Goal: Check status: Check status

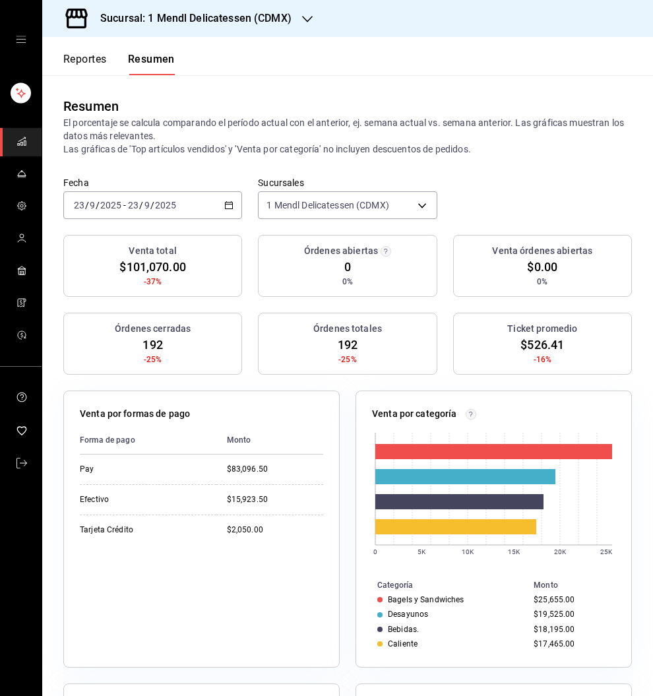
click at [77, 60] on button "Reportes" at bounding box center [85, 64] width 44 height 22
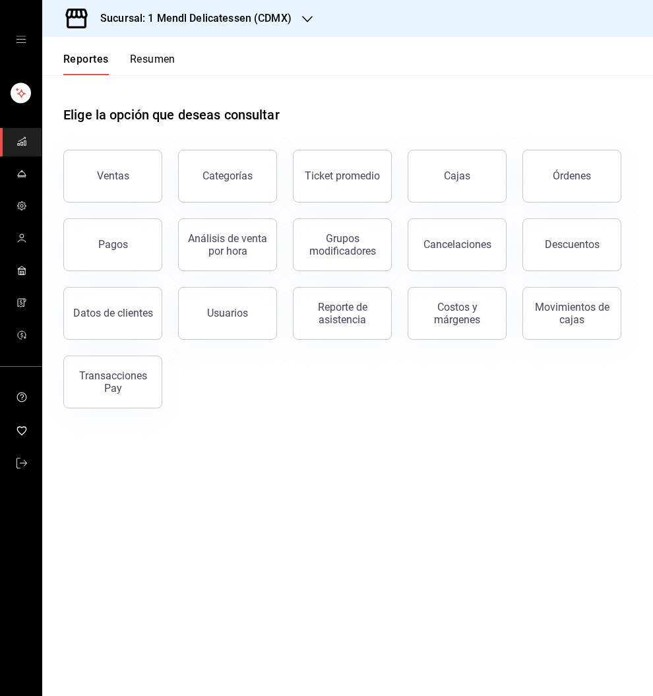
click at [459, 179] on div "Cajas" at bounding box center [457, 176] width 27 height 16
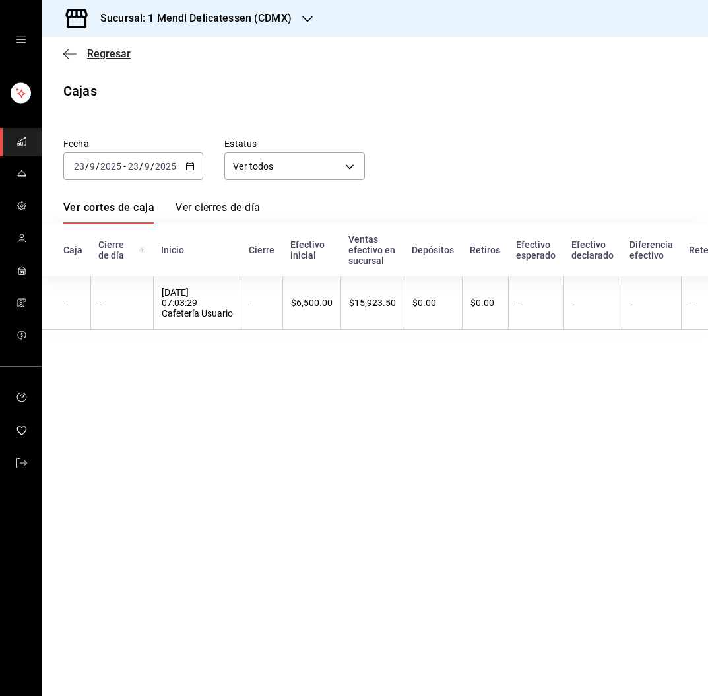
drag, startPoint x: 107, startPoint y: 63, endPoint x: 107, endPoint y: 56, distance: 7.3
click at [107, 61] on div "Regresar" at bounding box center [375, 54] width 666 height 34
click at [107, 56] on span "Regresar" at bounding box center [109, 54] width 44 height 13
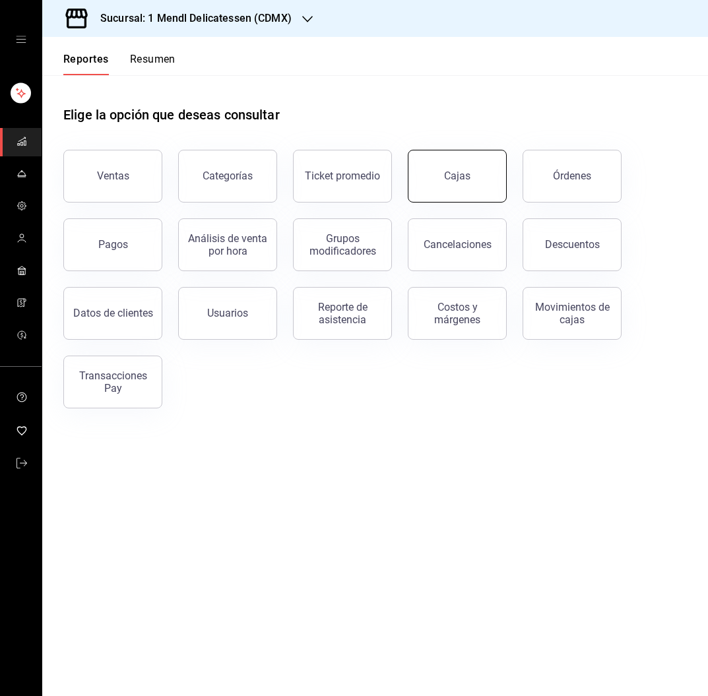
click at [464, 177] on div "Cajas" at bounding box center [457, 176] width 27 height 16
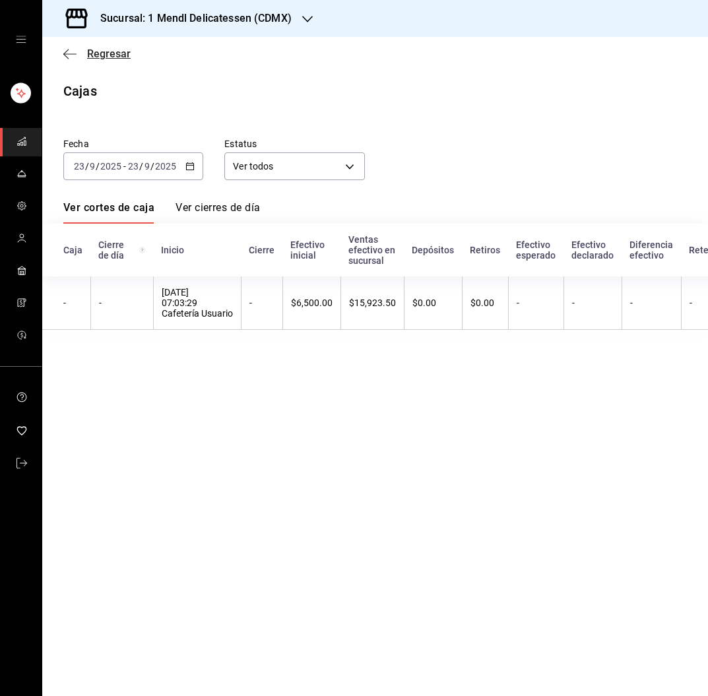
click at [115, 53] on span "Regresar" at bounding box center [109, 54] width 44 height 13
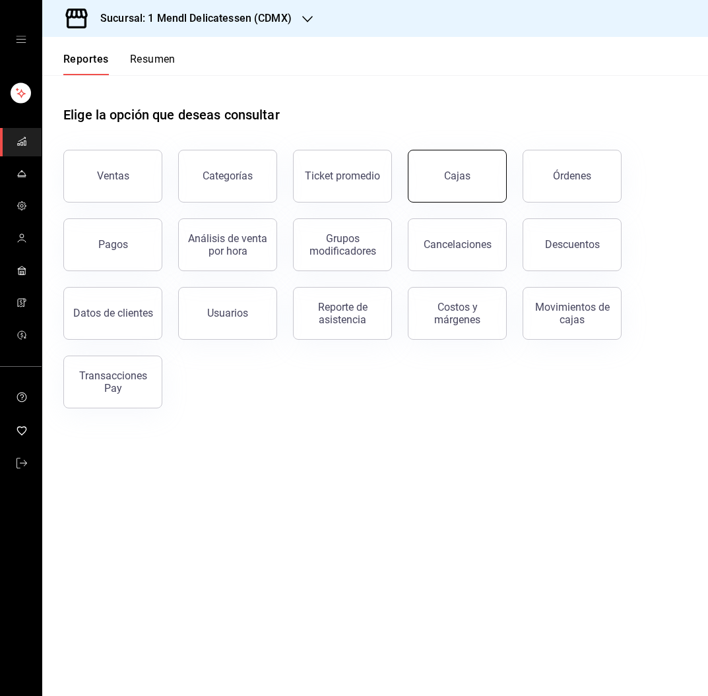
click at [459, 165] on link "Cajas" at bounding box center [457, 176] width 99 height 53
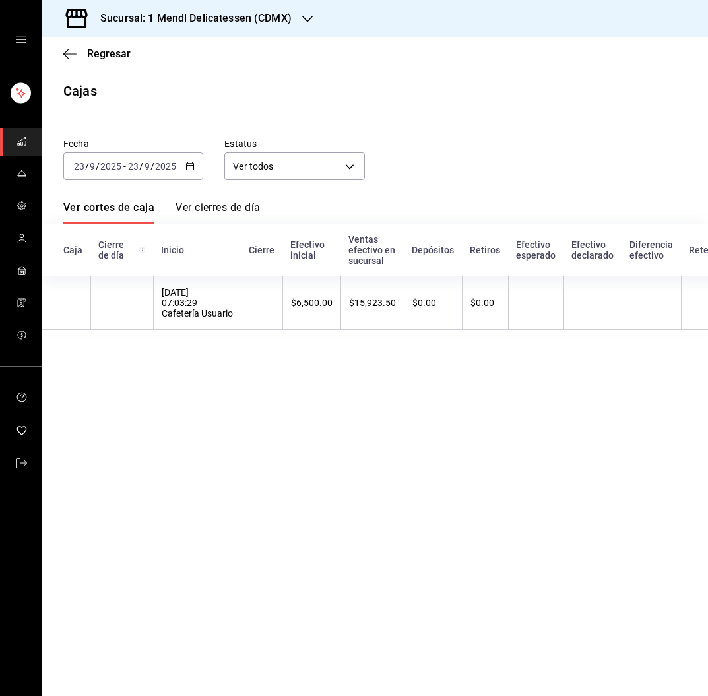
click at [121, 65] on div "Regresar" at bounding box center [375, 54] width 666 height 34
click at [112, 53] on span "Regresar" at bounding box center [109, 54] width 44 height 13
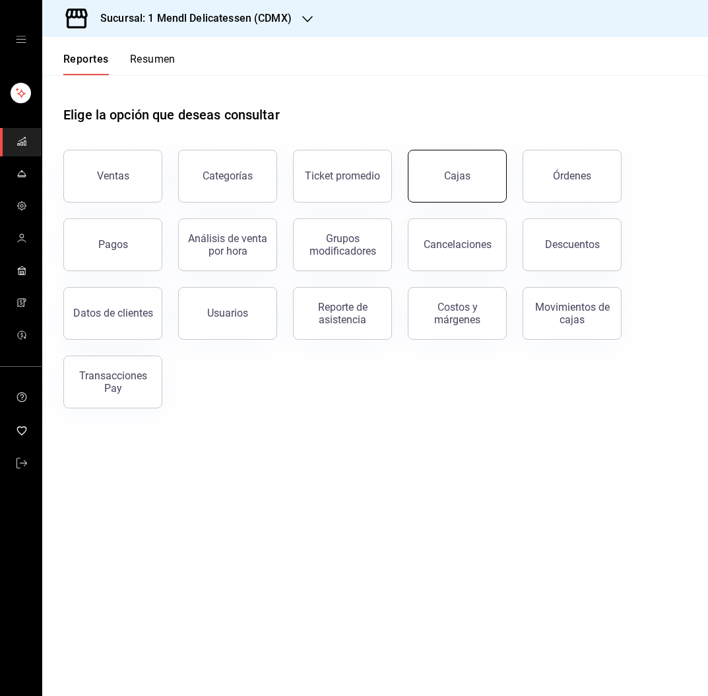
click at [451, 170] on div "Cajas" at bounding box center [457, 176] width 27 height 16
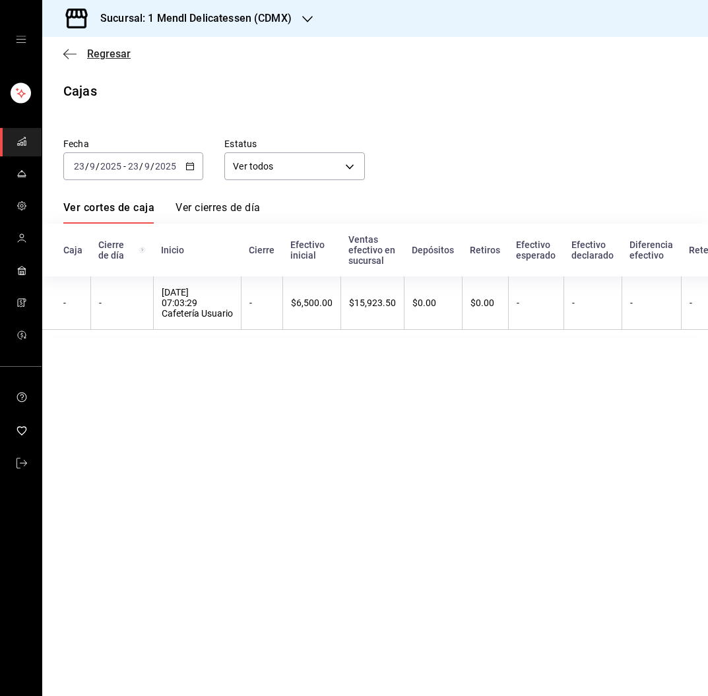
click at [106, 55] on span "Regresar" at bounding box center [109, 54] width 44 height 13
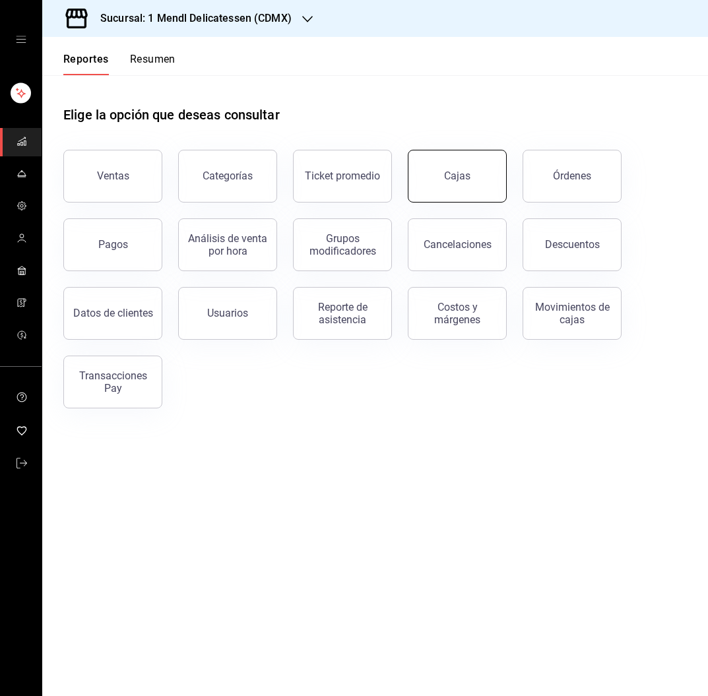
click at [455, 169] on div "Cajas" at bounding box center [457, 176] width 27 height 16
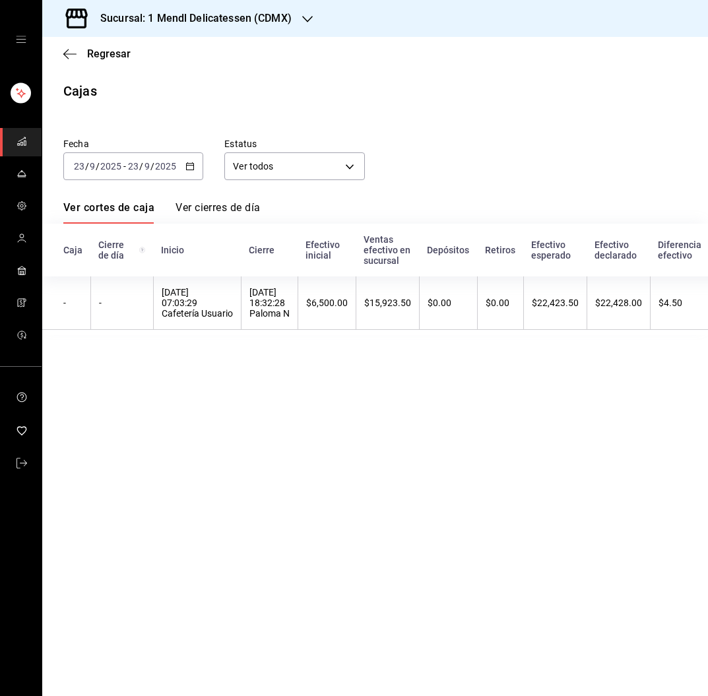
click at [232, 288] on th "[DATE] 07:03:29 Cafetería Usuario" at bounding box center [197, 302] width 88 height 53
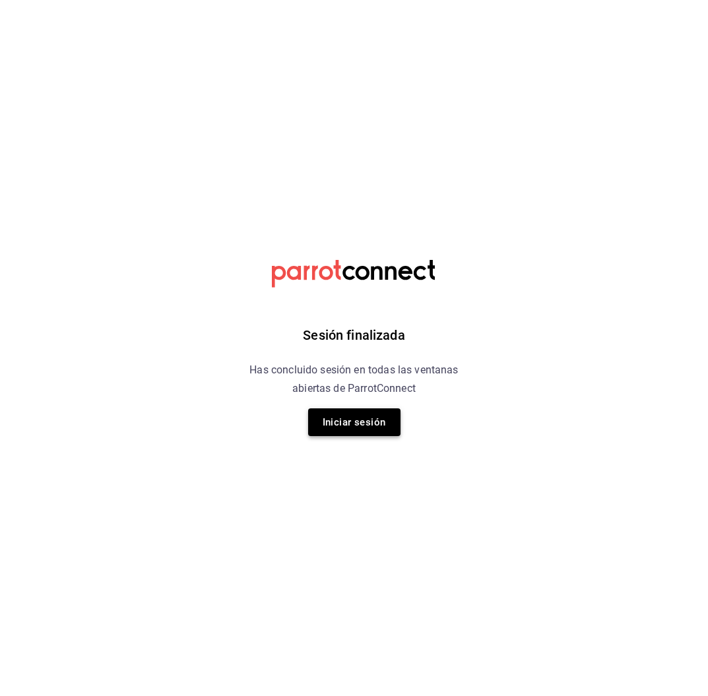
click at [346, 424] on button "Iniciar sesión" at bounding box center [354, 422] width 92 height 28
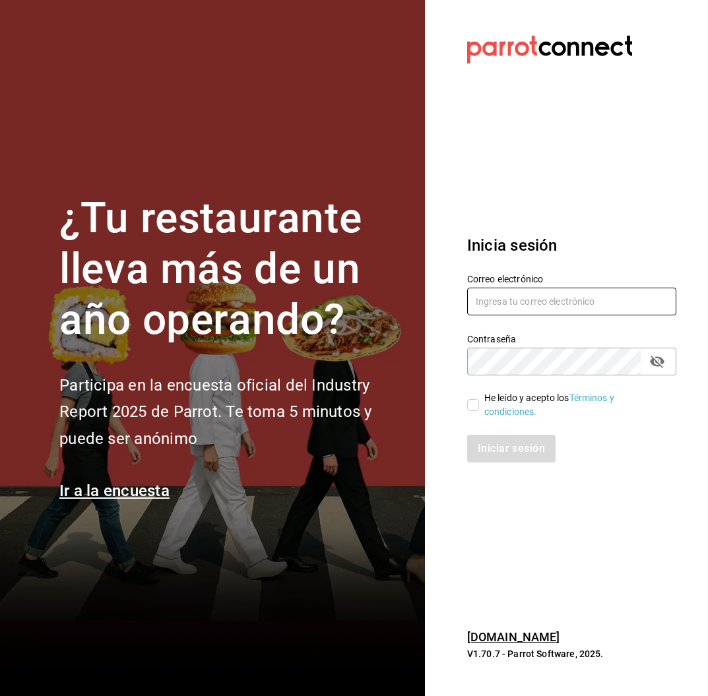
type input "analilia@mendl.mx"
drag, startPoint x: 468, startPoint y: 404, endPoint x: 475, endPoint y: 413, distance: 10.8
click at [468, 404] on input "He leído y acepto los Términos y condiciones." at bounding box center [473, 405] width 12 height 12
checkbox input "true"
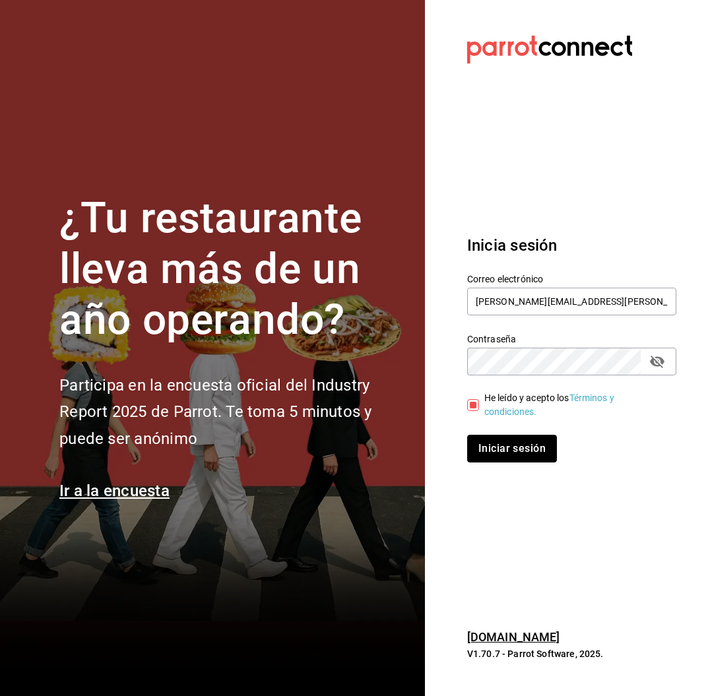
click at [507, 455] on button "Iniciar sesión" at bounding box center [512, 449] width 90 height 28
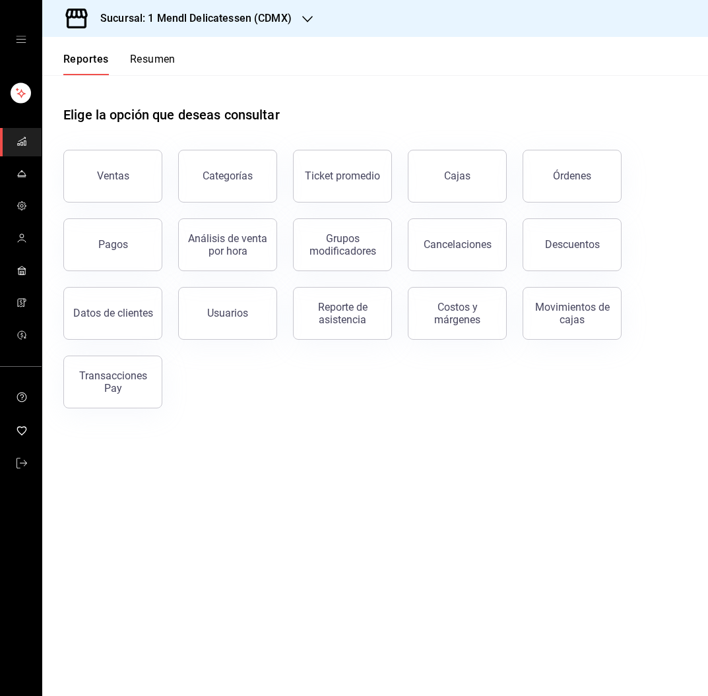
click at [472, 183] on link "Cajas" at bounding box center [457, 176] width 99 height 53
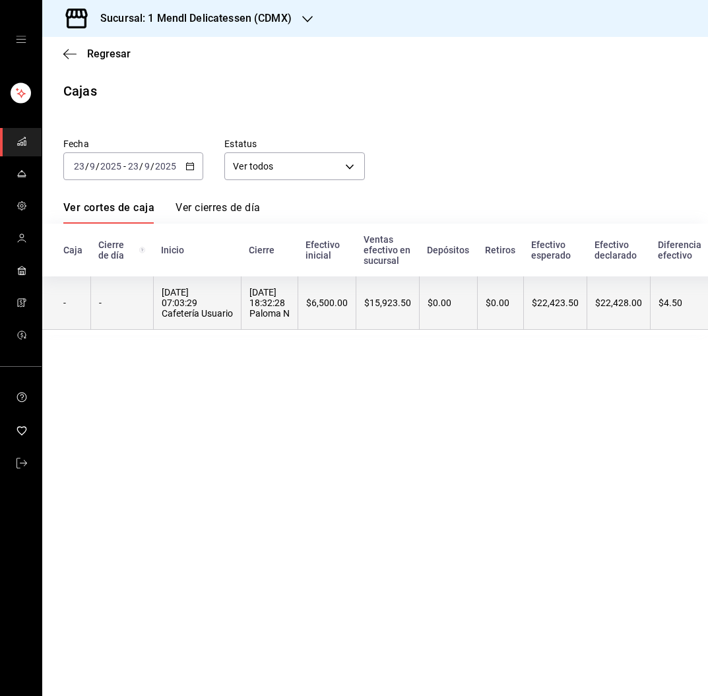
click at [507, 302] on div "$0.00" at bounding box center [501, 303] width 30 height 11
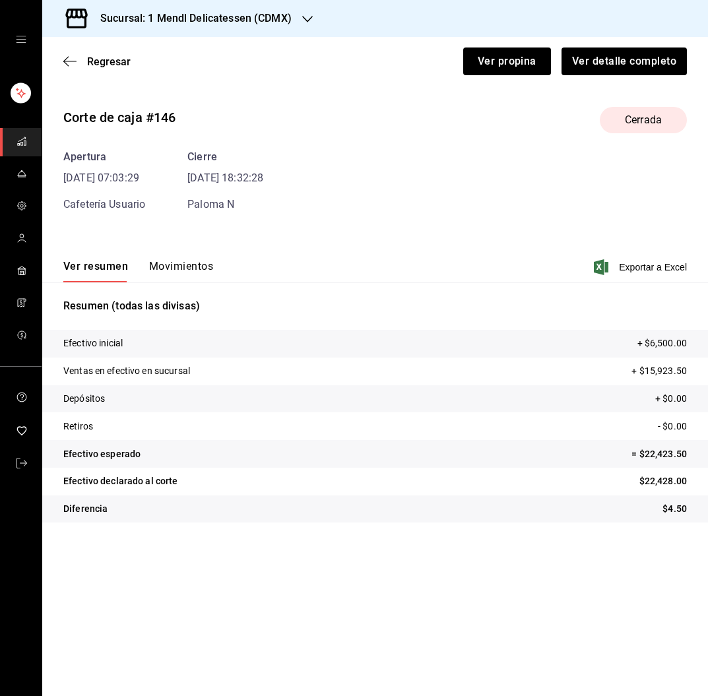
click at [192, 266] on button "Movimientos" at bounding box center [181, 271] width 64 height 22
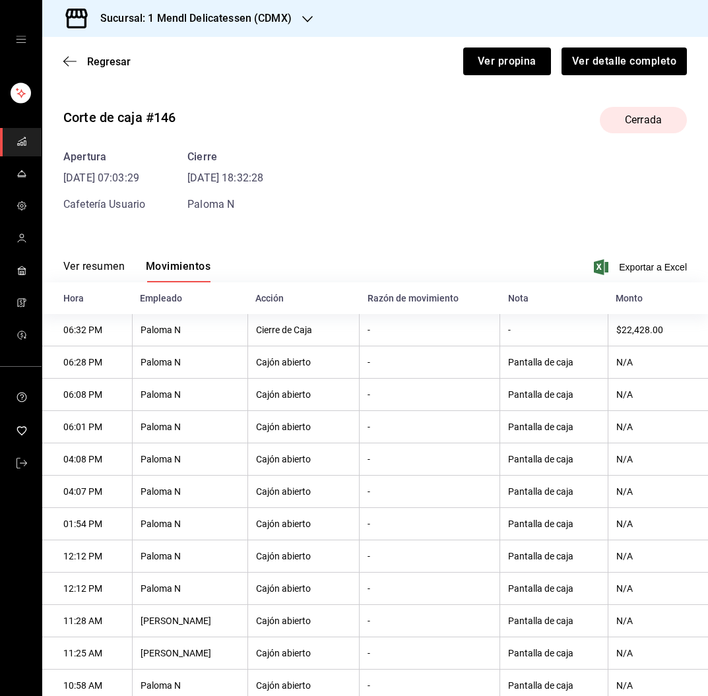
click at [168, 240] on div "Corte de caja #146 Cerrada Apertura [DATE] 07:03:29 Cafetería Usuario Cierre [D…" at bounding box center [375, 496] width 666 height 800
click at [107, 63] on span "Regresar" at bounding box center [109, 61] width 44 height 13
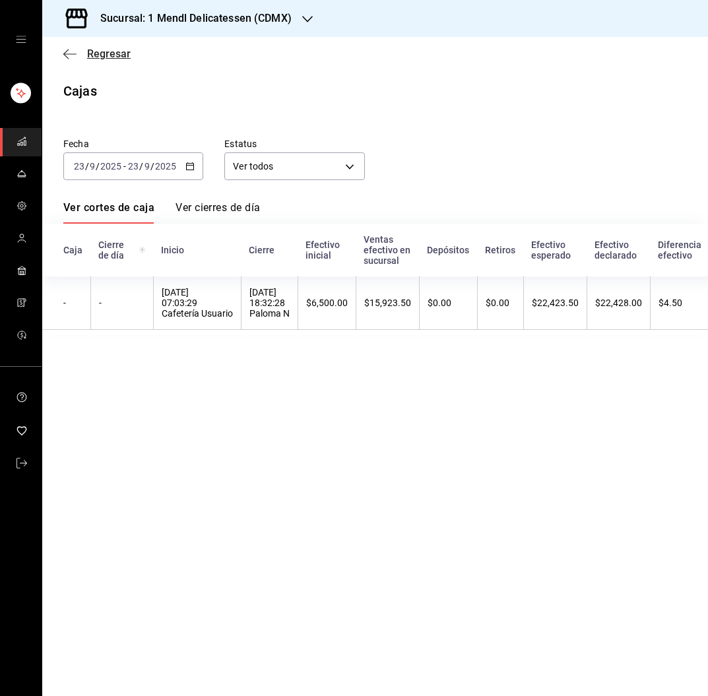
click at [108, 57] on span "Regresar" at bounding box center [109, 54] width 44 height 13
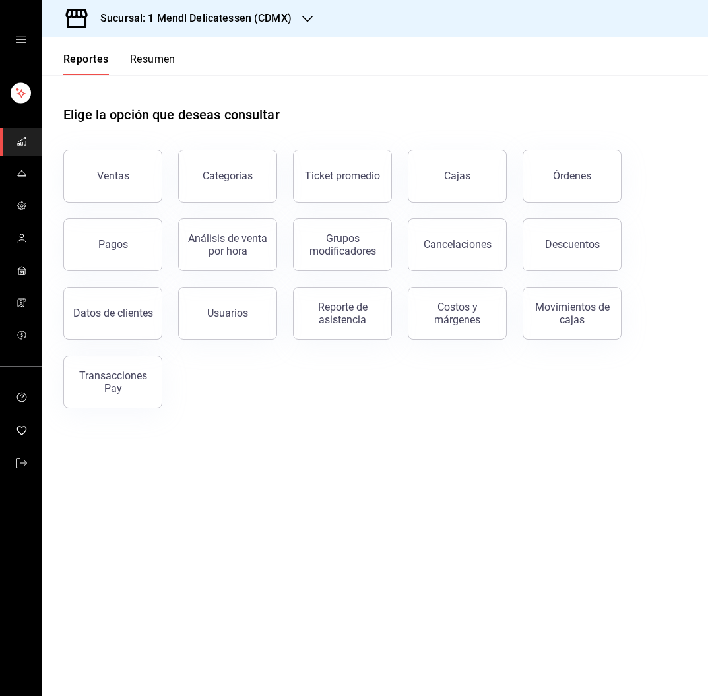
click at [156, 240] on button "Pagos" at bounding box center [112, 244] width 99 height 53
